Goal: Transaction & Acquisition: Purchase product/service

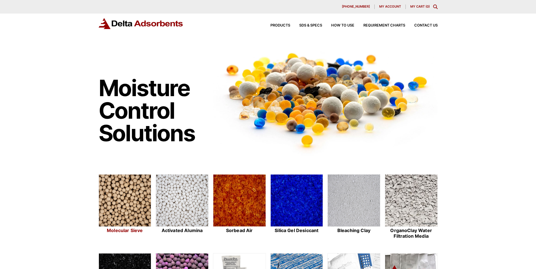
click at [119, 199] on img at bounding box center [125, 201] width 52 height 53
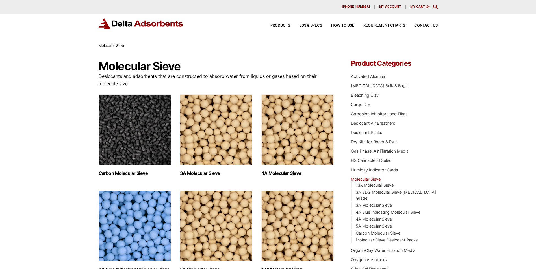
scroll to position [198, 0]
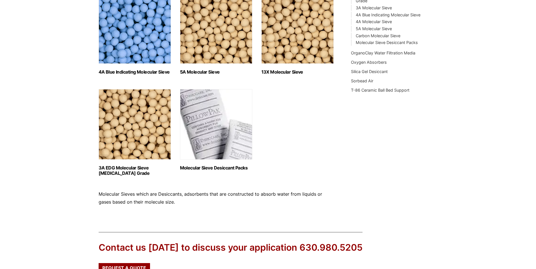
click at [295, 40] on img "Visit product category 13X Molecular Sieve" at bounding box center [297, 28] width 72 height 71
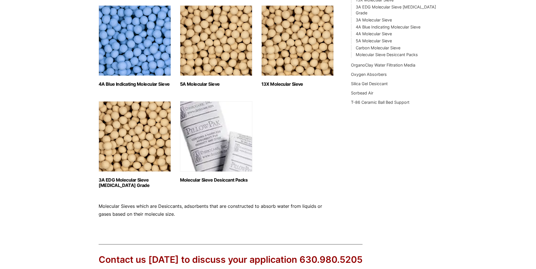
scroll to position [107, 0]
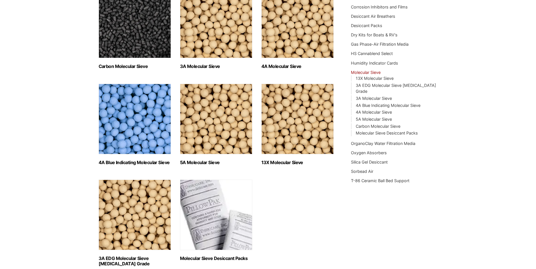
click at [293, 122] on img "Visit product category 13X Molecular Sieve" at bounding box center [297, 119] width 72 height 71
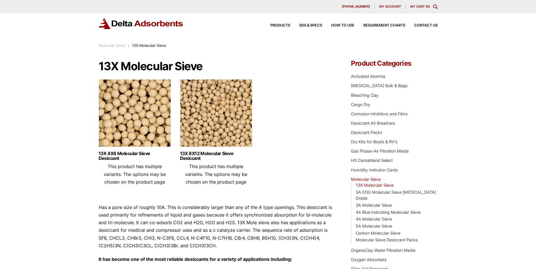
click at [205, 115] on img at bounding box center [216, 114] width 72 height 71
